Goal: Task Accomplishment & Management: Complete application form

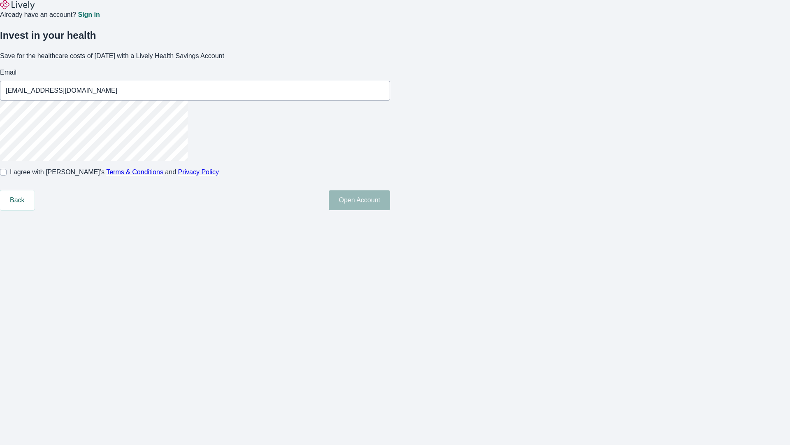
click at [7, 175] on input "I agree with Lively’s Terms & Conditions and Privacy Policy" at bounding box center [3, 172] width 7 height 7
checkbox input "true"
click at [390, 210] on button "Open Account" at bounding box center [359, 200] width 61 height 20
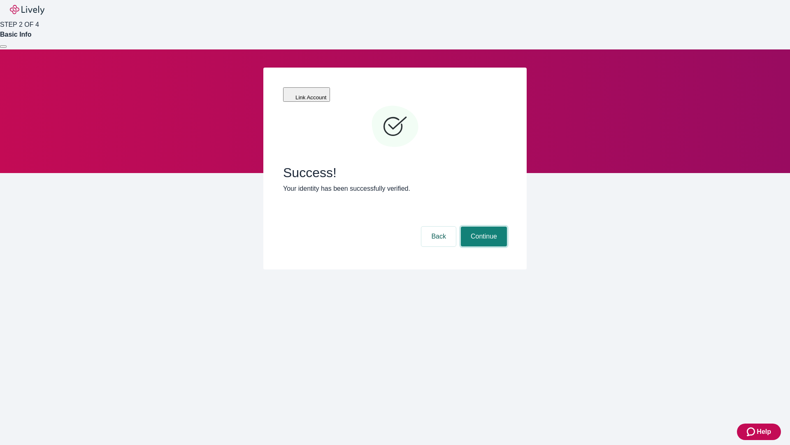
click at [483, 226] on button "Continue" at bounding box center [484, 236] width 46 height 20
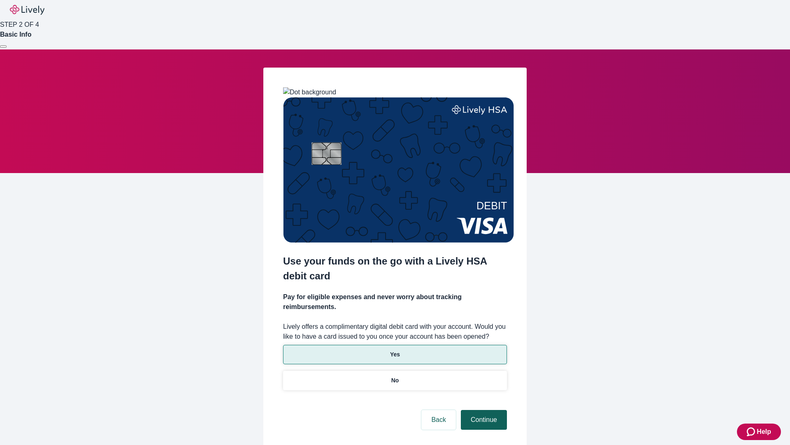
click at [395, 376] on p "No" at bounding box center [395, 380] width 8 height 9
click at [483, 410] on button "Continue" at bounding box center [484, 420] width 46 height 20
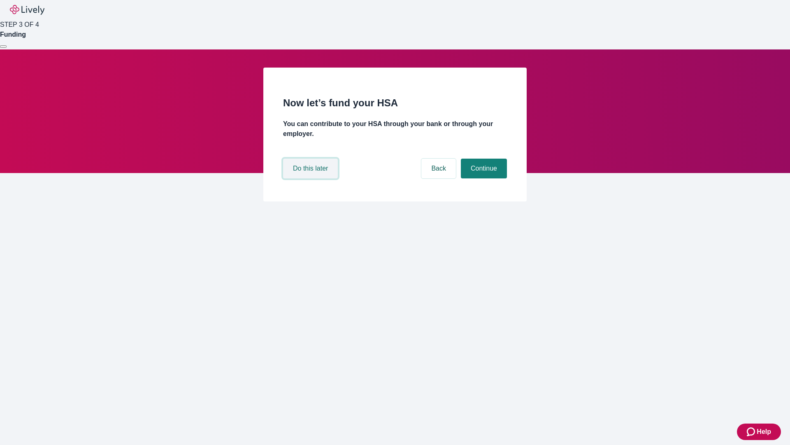
click at [312, 178] on button "Do this later" at bounding box center [310, 168] width 55 height 20
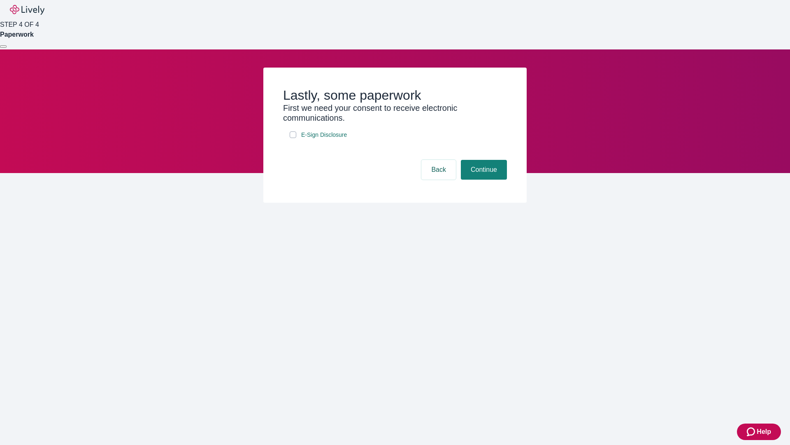
click at [293, 138] on input "E-Sign Disclosure" at bounding box center [293, 134] width 7 height 7
checkbox input "true"
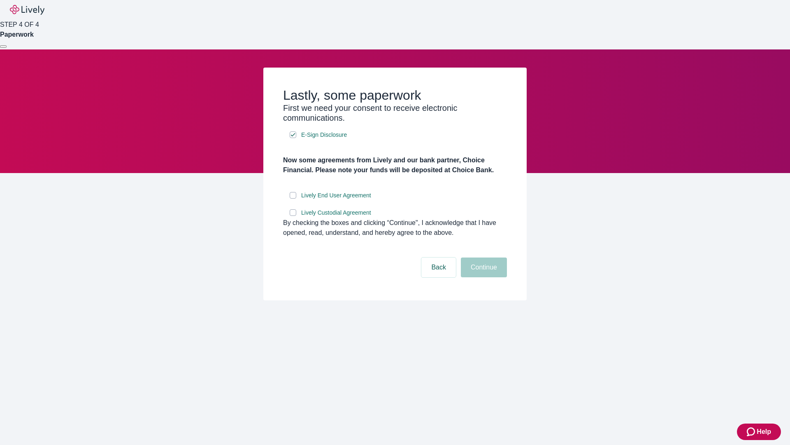
click at [293, 198] on input "Lively End User Agreement" at bounding box center [293, 195] width 7 height 7
checkbox input "true"
click at [293, 216] on input "Lively Custodial Agreement" at bounding box center [293, 212] width 7 height 7
checkbox input "true"
click at [483, 277] on button "Continue" at bounding box center [484, 267] width 46 height 20
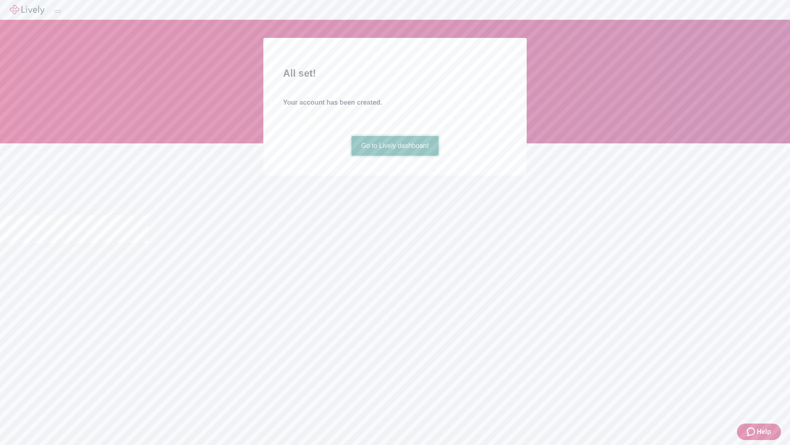
click at [395, 156] on link "Go to Lively dashboard" at bounding box center [395, 146] width 88 height 20
